Goal: Task Accomplishment & Management: Use online tool/utility

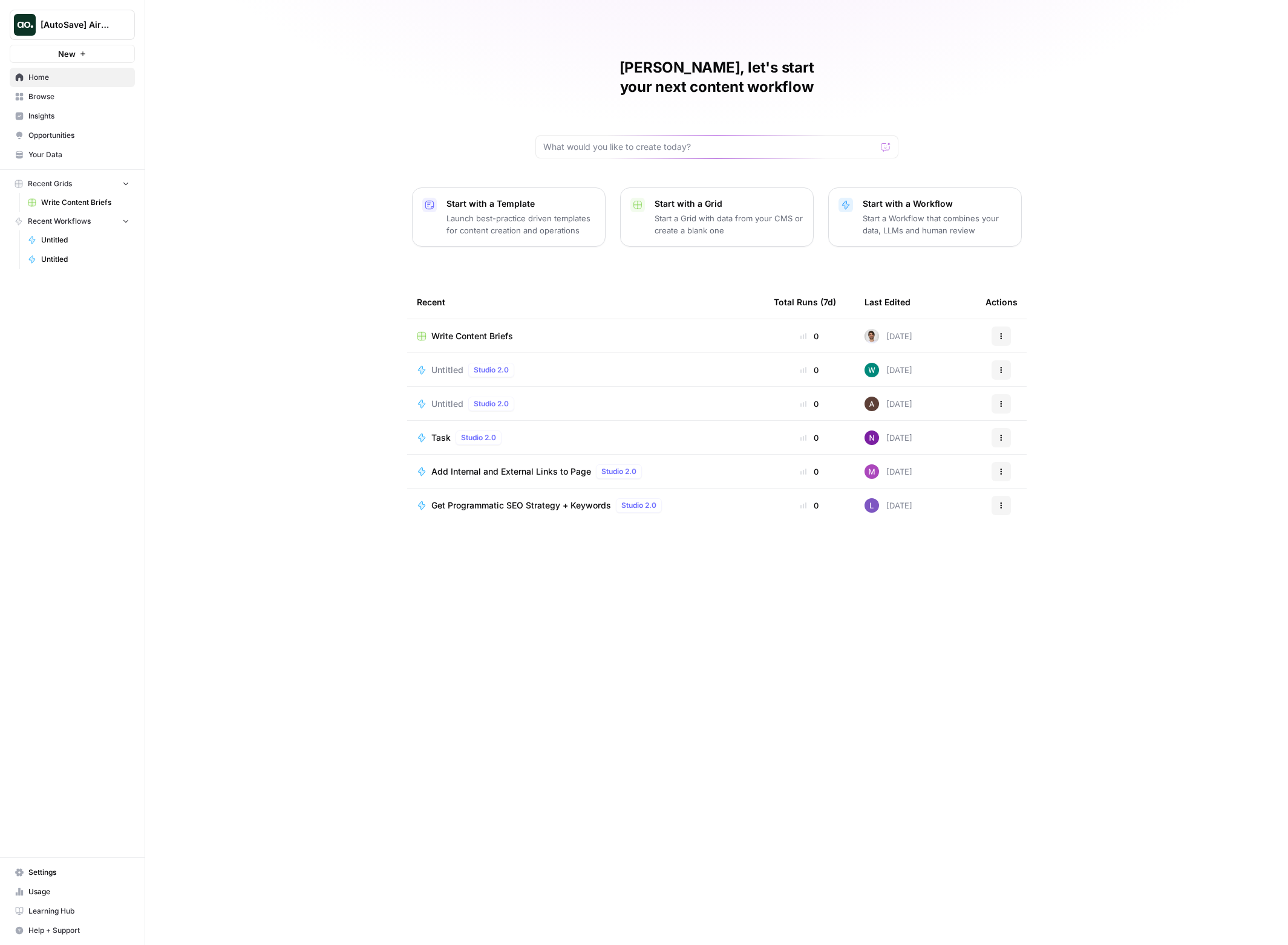
click at [469, 330] on span "Write Content Briefs" at bounding box center [472, 336] width 81 height 12
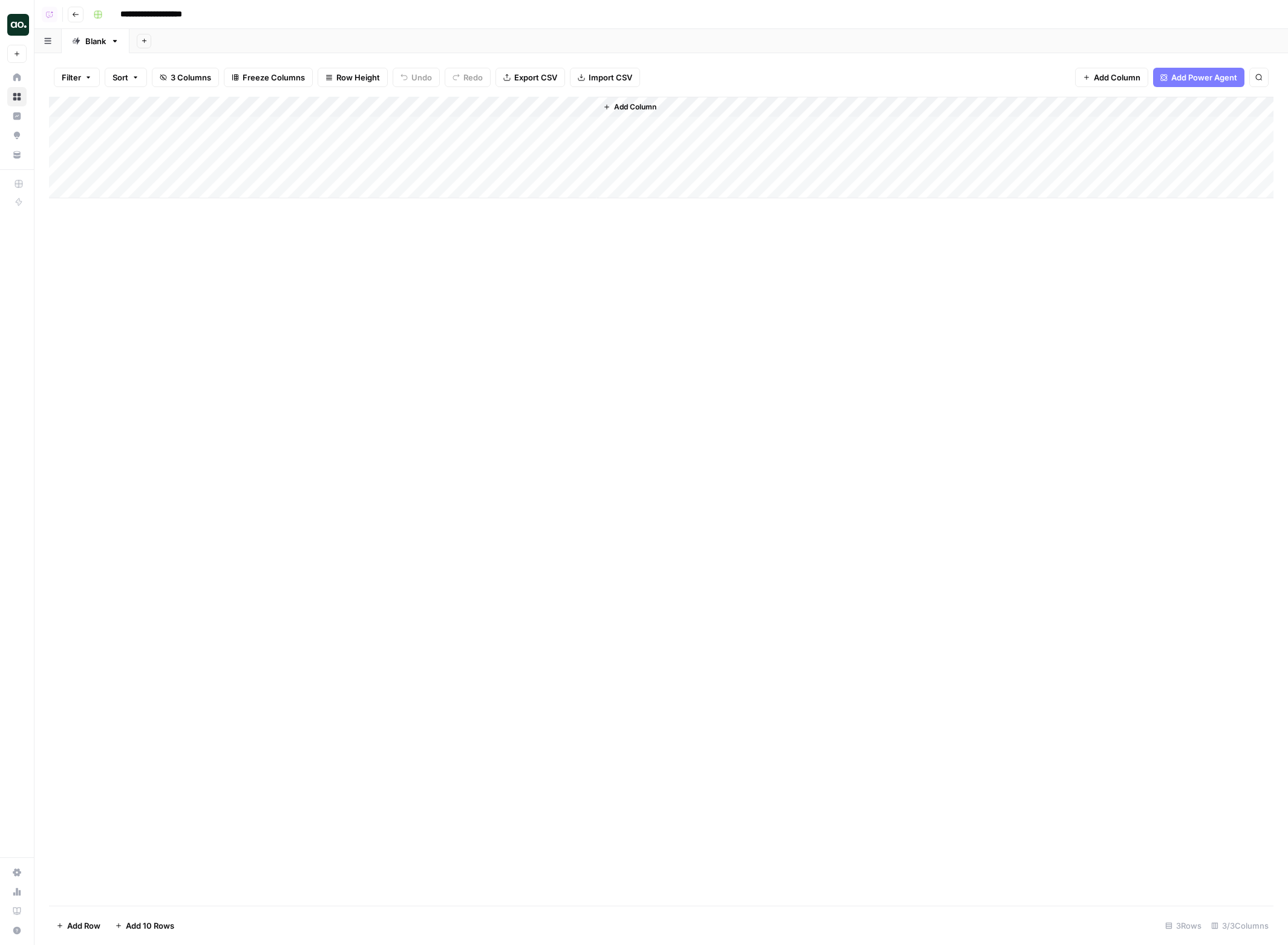
click at [569, 128] on div "Add Column" at bounding box center [660, 147] width 1224 height 101
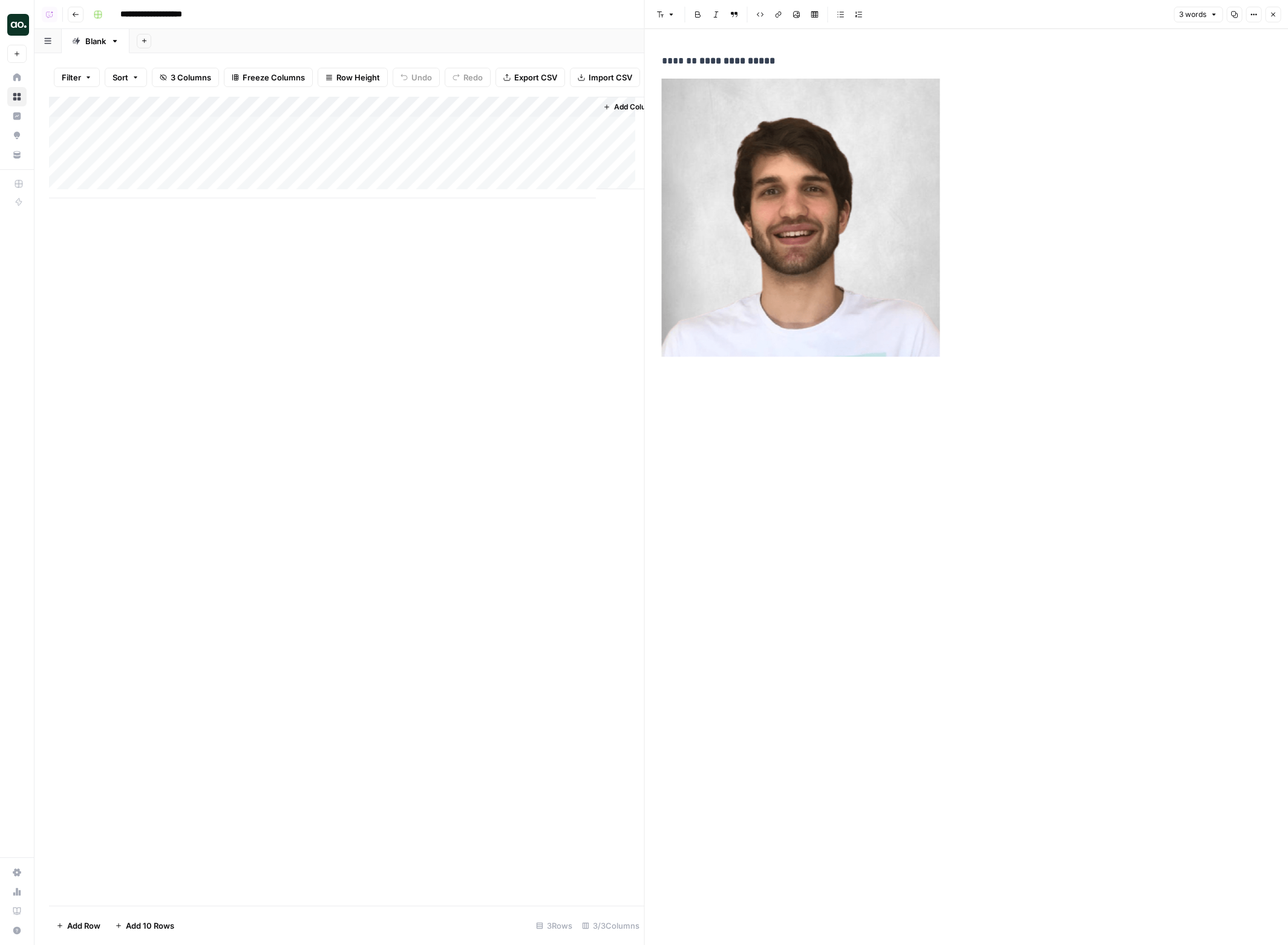
click at [1268, 21] on button "Close" at bounding box center [1273, 14] width 16 height 16
